Goal: Check status: Check status

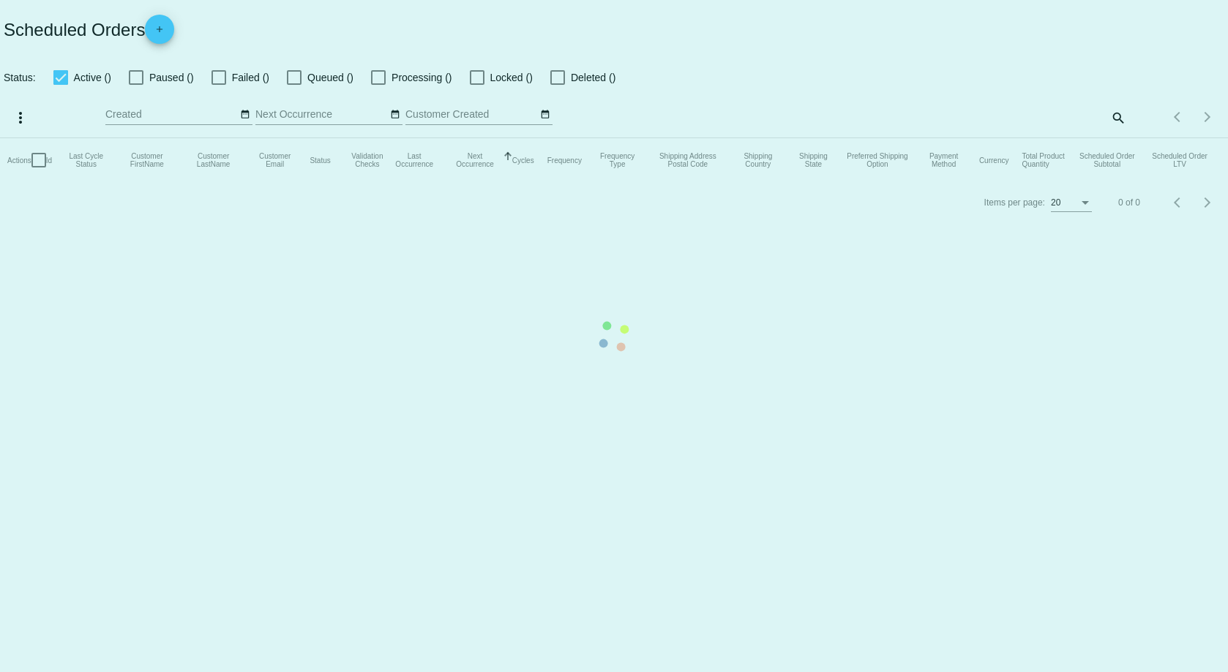
checkbox input "false"
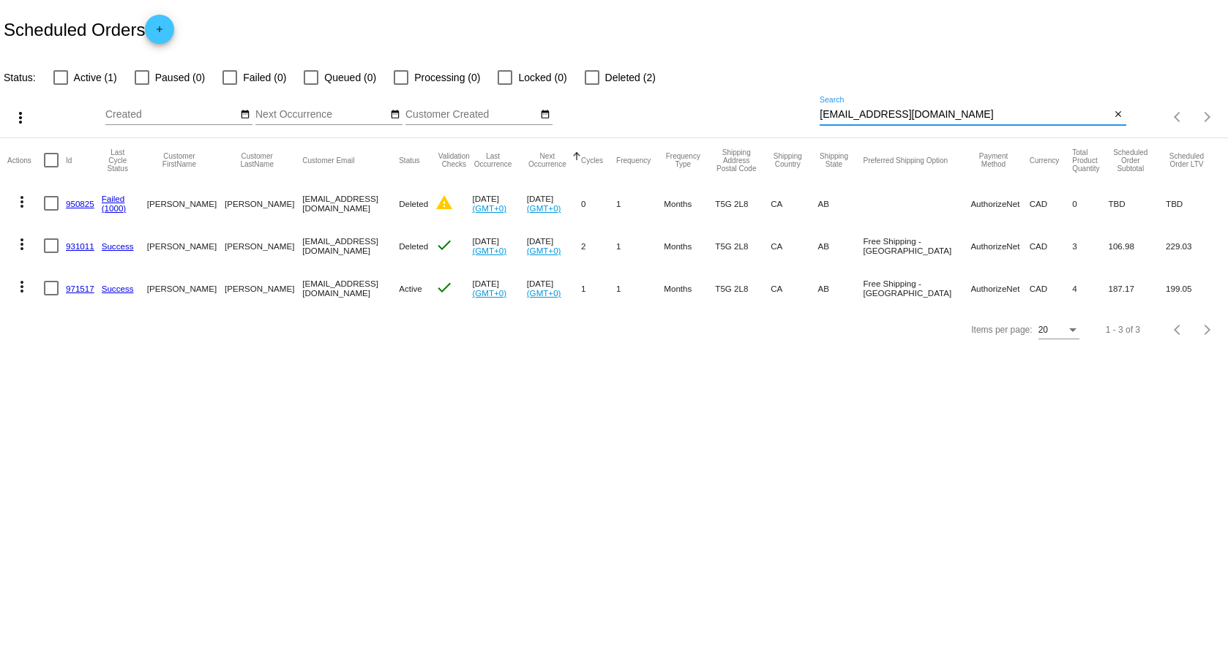
drag, startPoint x: 947, startPoint y: 117, endPoint x: 384, endPoint y: 187, distance: 567.7
click at [547, 140] on app-dashboard-scheduled-orders "Scheduled Orders add Status: Active (1) Paused (0) Failed (0) Queued (0) Proces…" at bounding box center [614, 175] width 1228 height 350
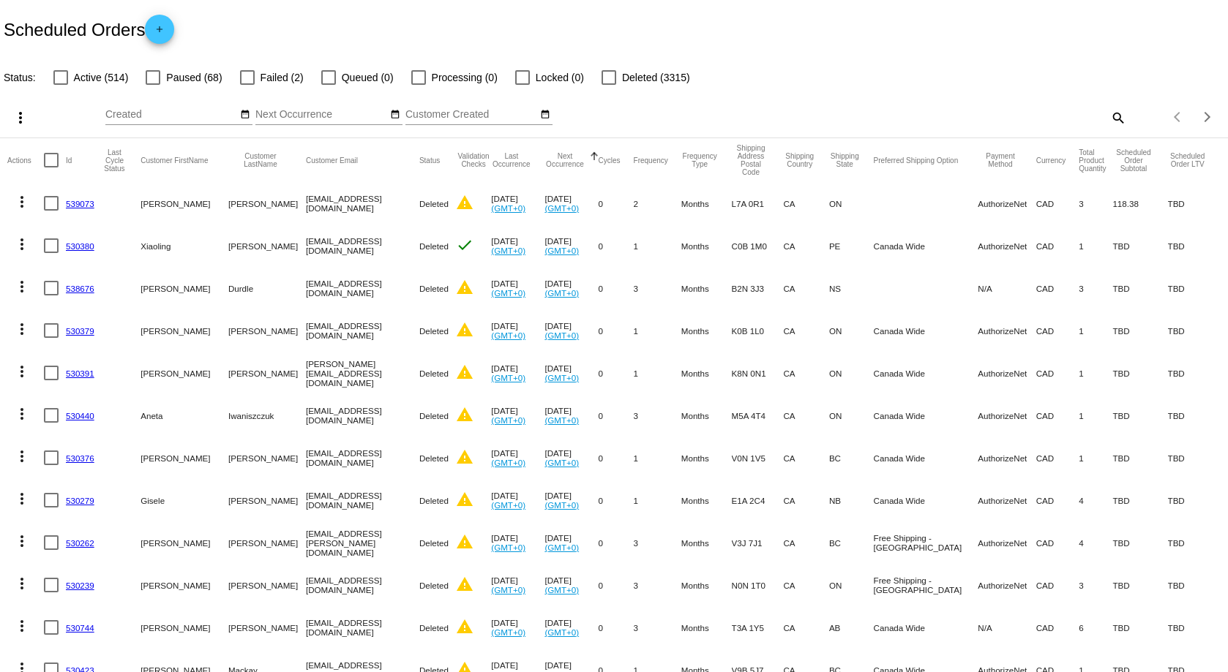
click at [1108, 116] on mat-icon "search" at bounding box center [1117, 117] width 18 height 23
click at [1033, 118] on input "Search" at bounding box center [972, 115] width 306 height 12
paste input "[EMAIL_ADDRESS][DOMAIN_NAME]"
type input "[EMAIL_ADDRESS][DOMAIN_NAME]"
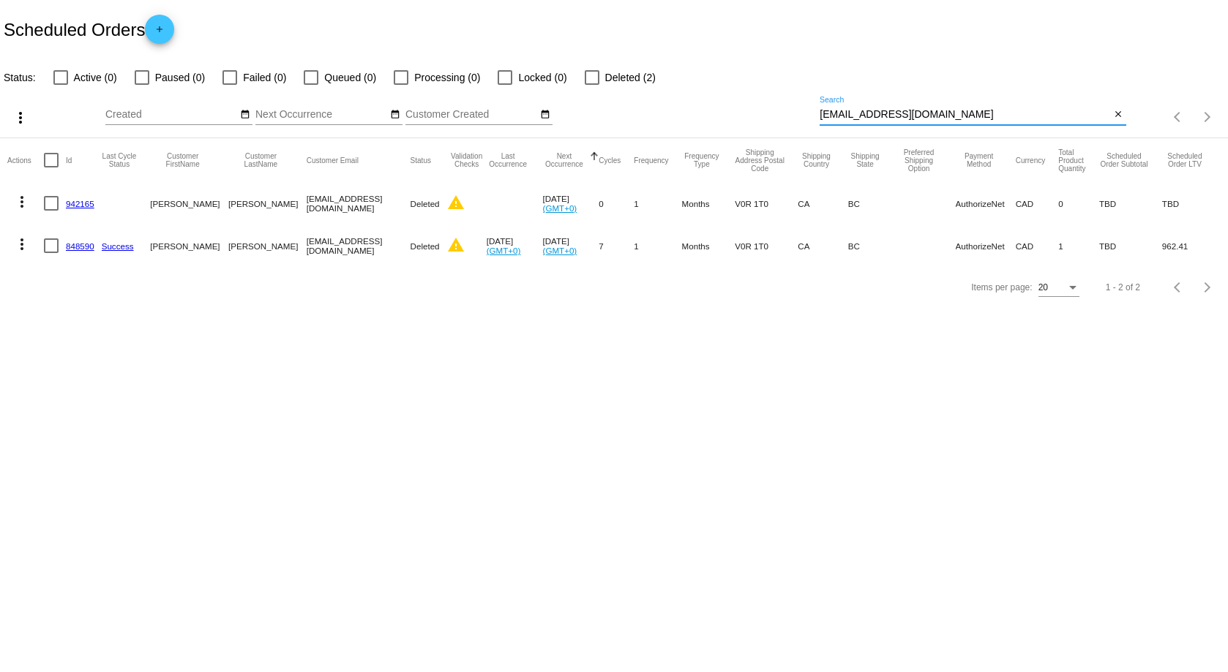
drag, startPoint x: 73, startPoint y: 242, endPoint x: 61, endPoint y: 235, distance: 14.4
click at [74, 242] on link "848590" at bounding box center [80, 246] width 29 height 10
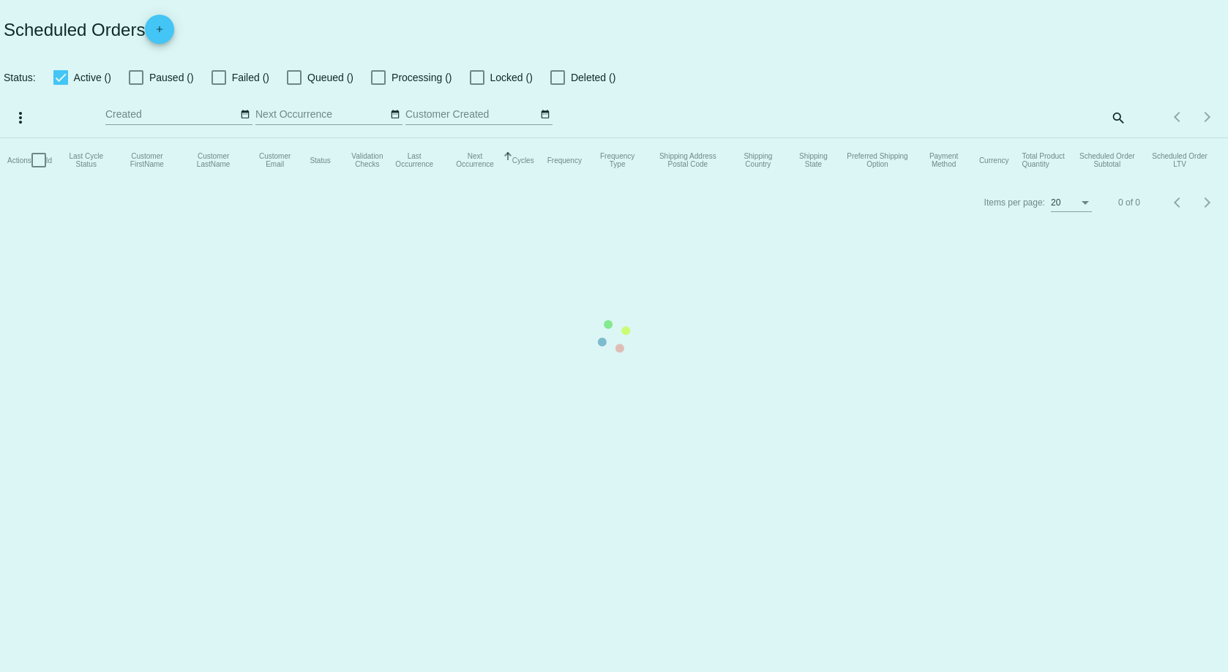
checkbox input "false"
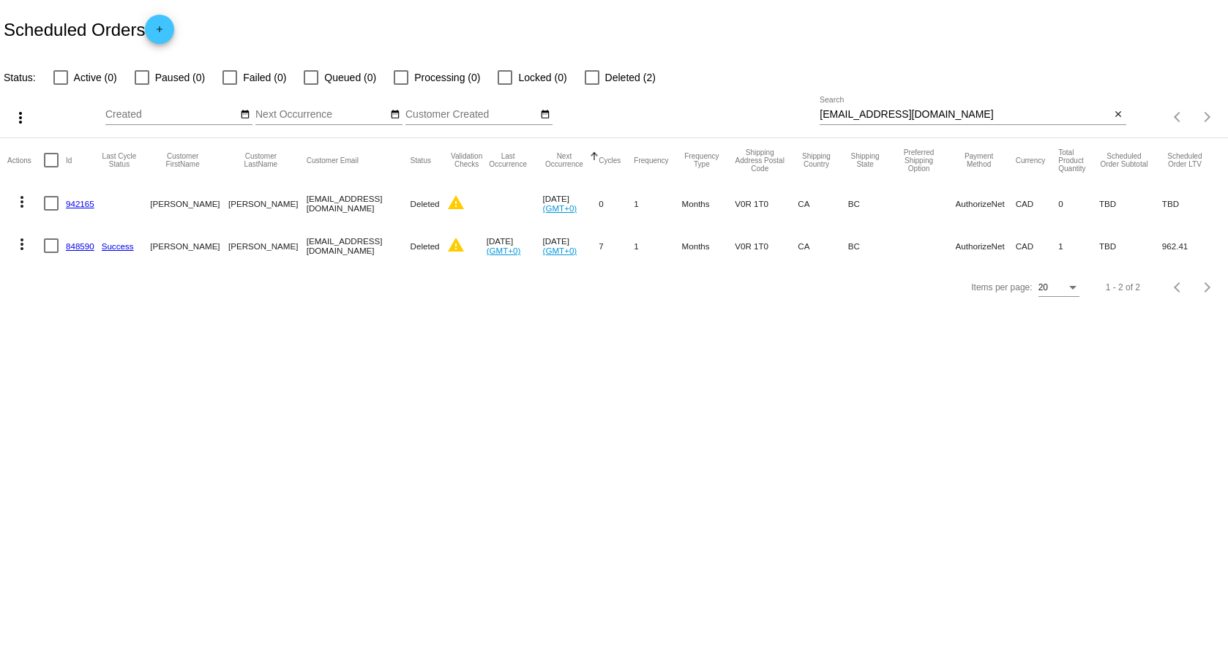
drag, startPoint x: 83, startPoint y: 248, endPoint x: 105, endPoint y: 244, distance: 22.4
click at [83, 247] on link "848590" at bounding box center [80, 246] width 29 height 10
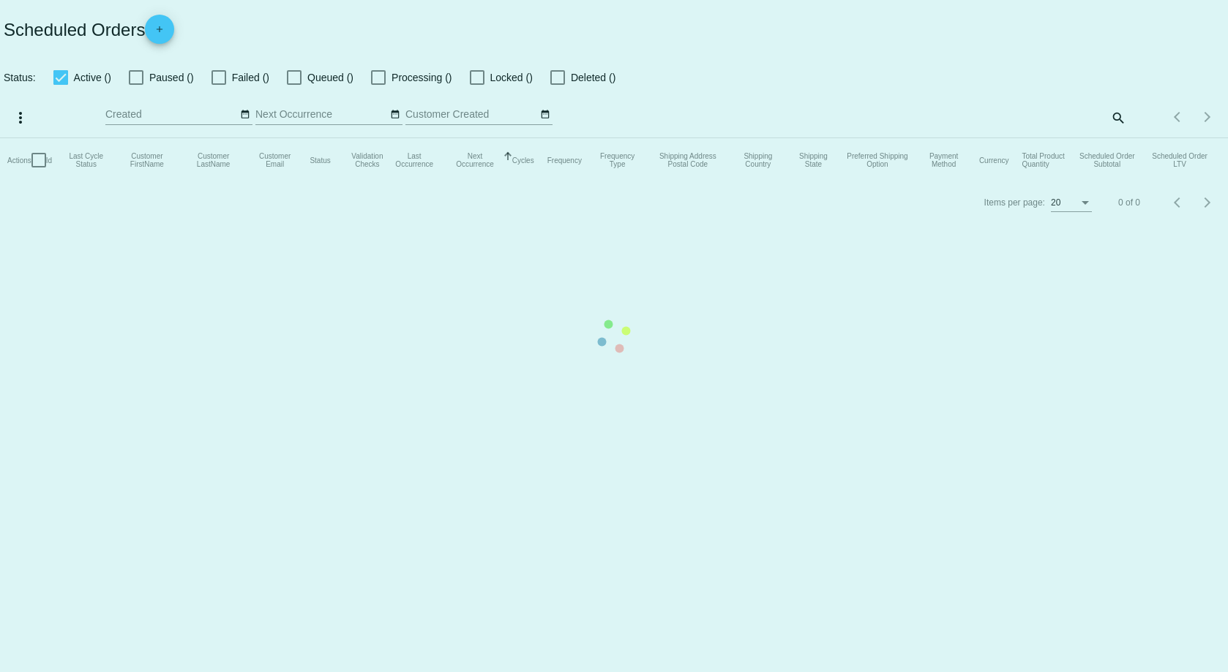
checkbox input "false"
